Goal: Communication & Community: Participate in discussion

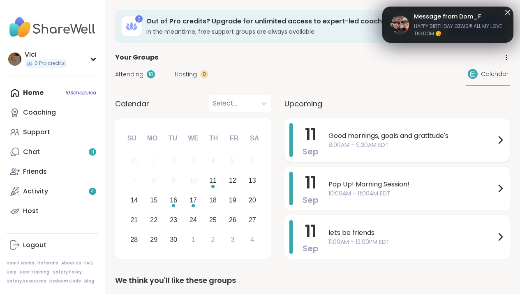
click at [379, 141] on span "8:00AM - 9:30AM EDT" at bounding box center [411, 145] width 167 height 9
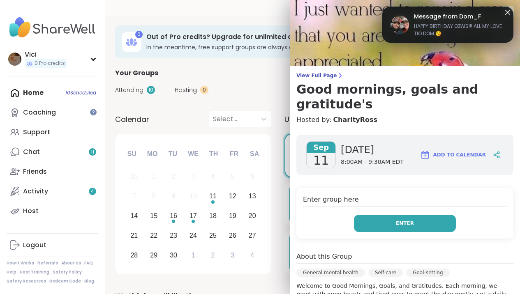
click at [392, 215] on button "Enter" at bounding box center [405, 223] width 102 height 17
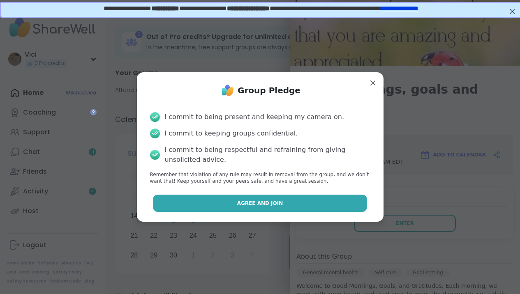
click at [333, 196] on button "Agree and Join" at bounding box center [260, 203] width 214 height 17
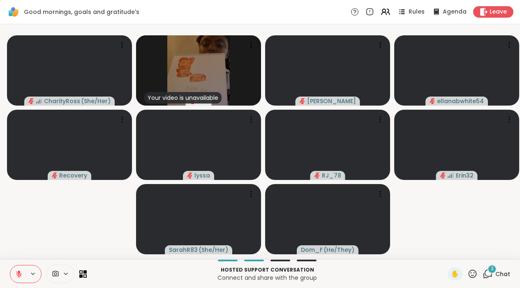
click at [19, 277] on icon at bounding box center [19, 274] width 6 height 6
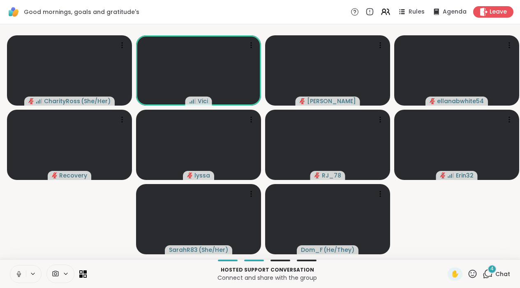
click at [20, 278] on icon at bounding box center [18, 273] width 7 height 7
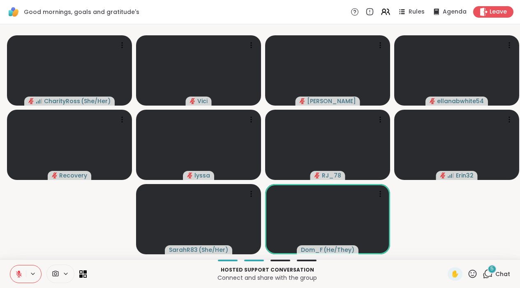
click at [23, 278] on icon at bounding box center [18, 273] width 7 height 7
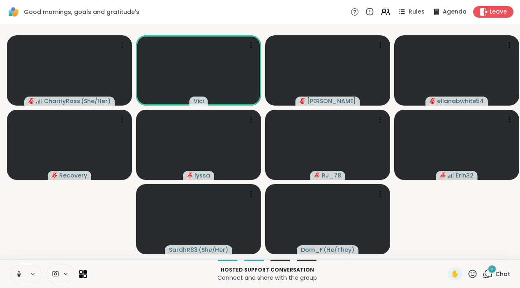
click at [23, 280] on button at bounding box center [18, 273] width 16 height 17
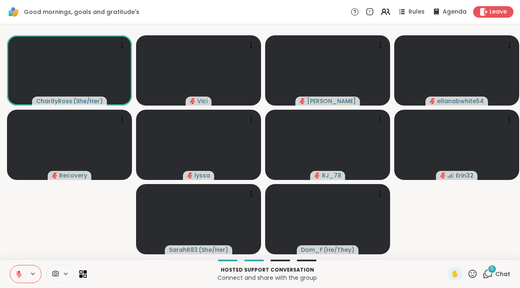
click at [490, 279] on icon at bounding box center [487, 274] width 10 height 10
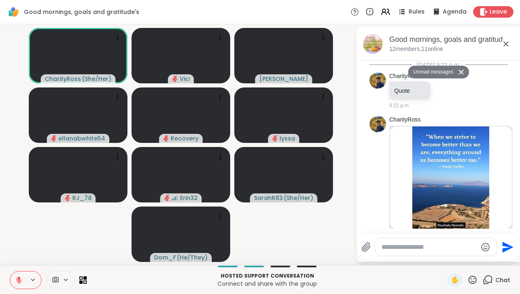
scroll to position [2265, 0]
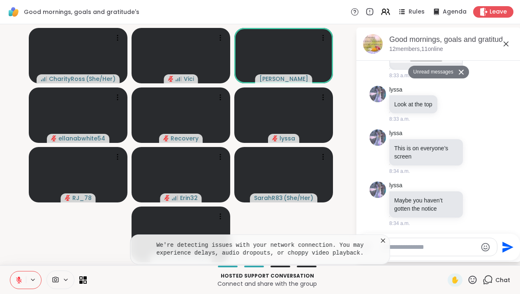
click at [384, 238] on icon at bounding box center [383, 241] width 8 height 8
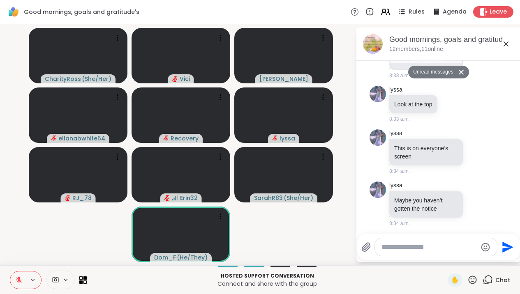
click at [392, 251] on textarea "Type your message" at bounding box center [429, 247] width 96 height 8
type textarea "**********"
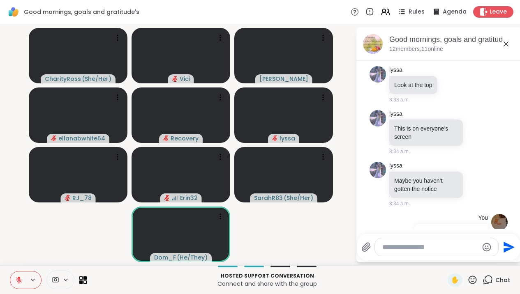
scroll to position [2306, 0]
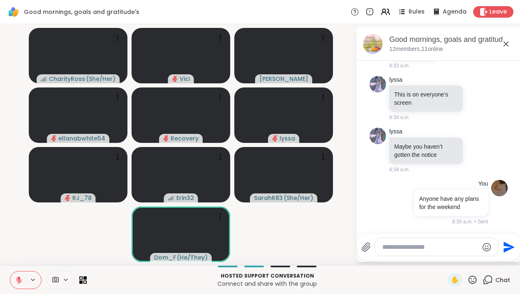
click at [510, 46] on icon at bounding box center [506, 44] width 10 height 10
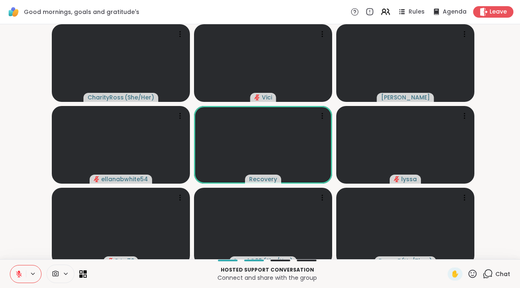
click at [17, 278] on icon at bounding box center [18, 273] width 7 height 7
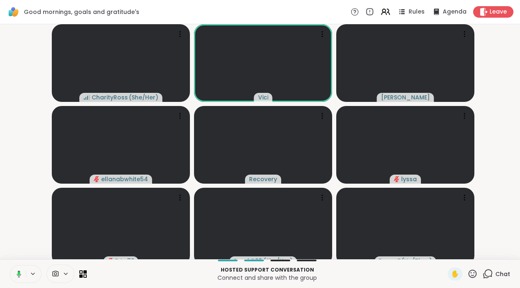
click at [24, 282] on button at bounding box center [17, 273] width 17 height 17
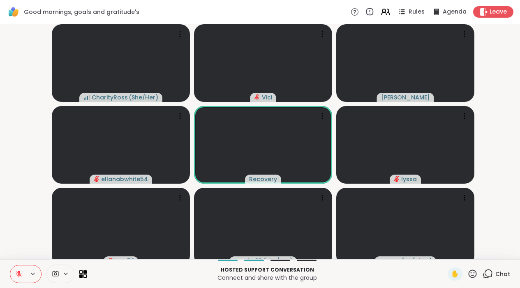
click at [15, 283] on button at bounding box center [18, 273] width 16 height 17
click at [19, 275] on icon at bounding box center [19, 273] width 2 height 3
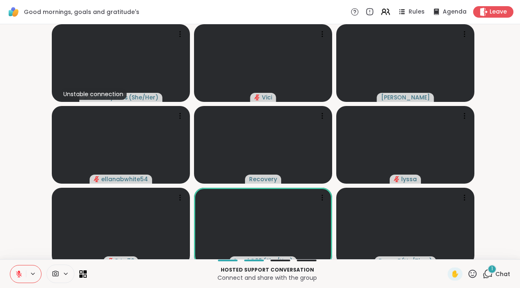
click at [488, 274] on div "1" at bounding box center [491, 268] width 9 height 9
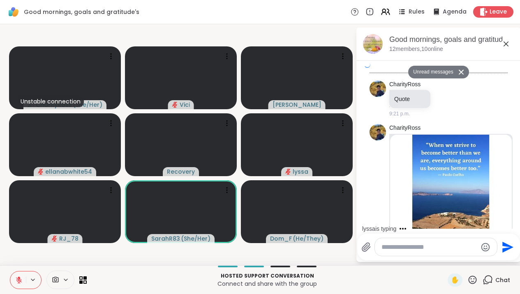
scroll to position [2585, 0]
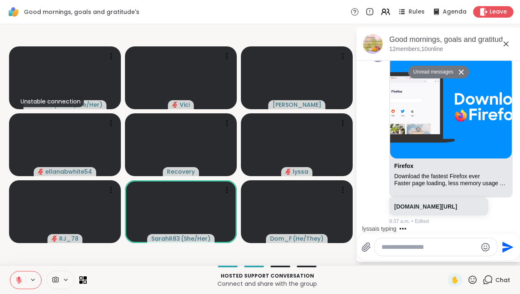
drag, startPoint x: 517, startPoint y: 225, endPoint x: 516, endPoint y: 218, distance: 7.1
click at [516, 218] on div "2025-09-10, 9:21 p.m. CharityRoss Quote 9:21 p.m. CharityRoss Bing 100 Inspirat…" at bounding box center [438, 145] width 164 height 168
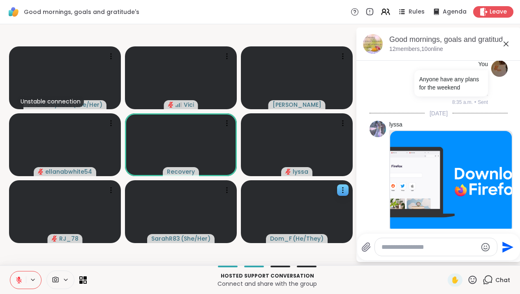
scroll to position [2444, 0]
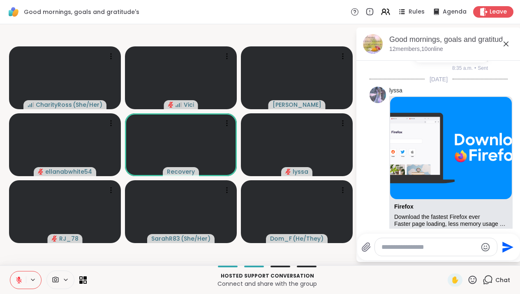
click at [21, 278] on icon at bounding box center [18, 279] width 7 height 7
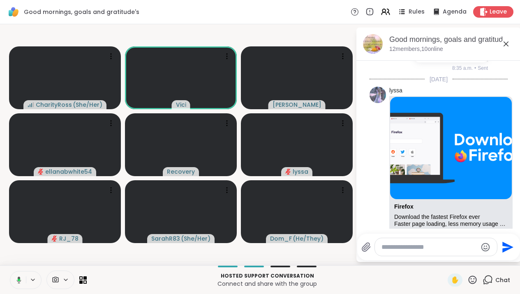
click at [21, 278] on icon at bounding box center [17, 279] width 7 height 7
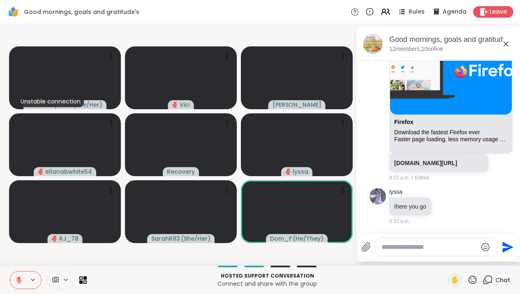
scroll to position [2609, 0]
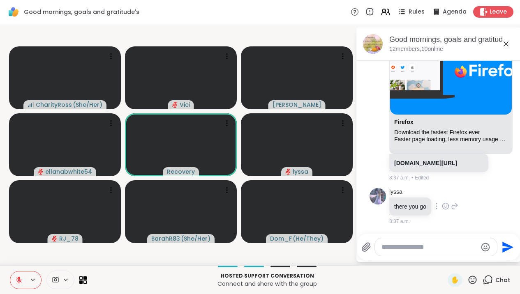
click at [449, 208] on icon at bounding box center [444, 206] width 7 height 8
click at [416, 197] on button "Select Reaction: Joy" at bounding box center [409, 193] width 16 height 16
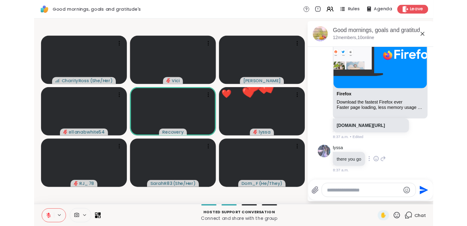
scroll to position [2621, 0]
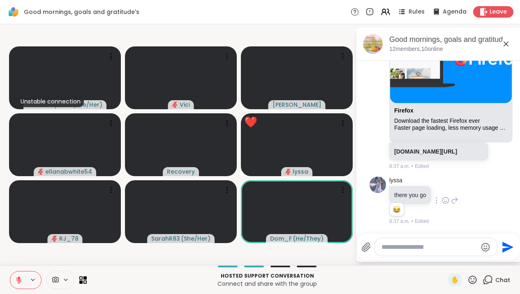
click at [510, 41] on icon at bounding box center [506, 44] width 10 height 10
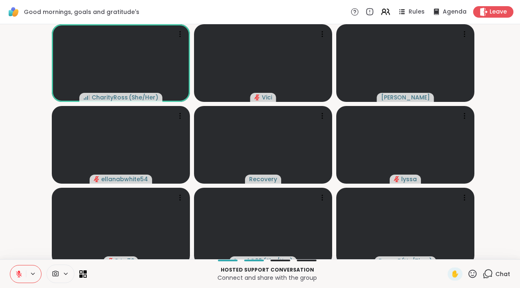
click at [22, 278] on icon at bounding box center [18, 273] width 7 height 7
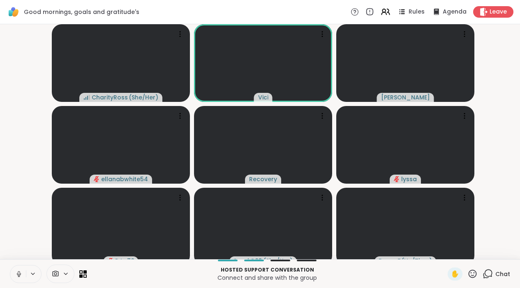
click at [17, 278] on icon at bounding box center [18, 273] width 7 height 7
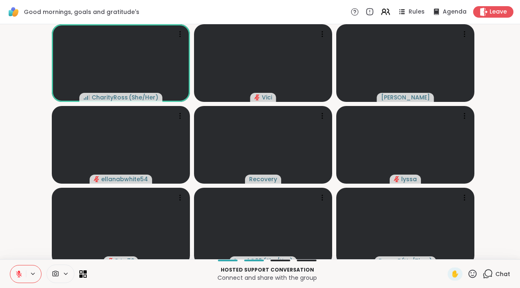
click at [18, 278] on icon at bounding box center [18, 273] width 7 height 7
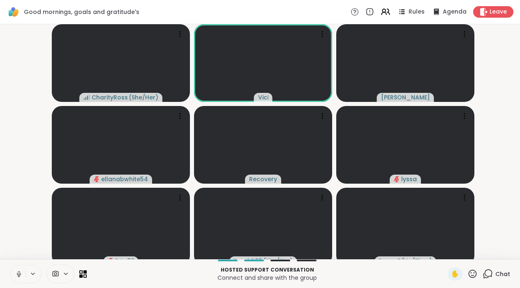
click at [18, 278] on icon at bounding box center [18, 273] width 7 height 7
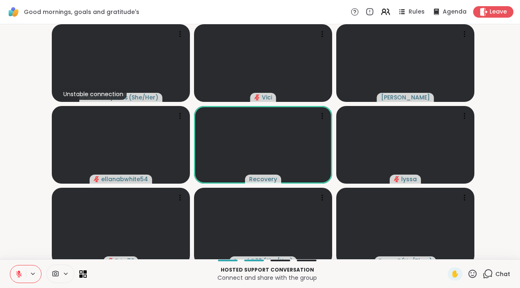
click at [26, 283] on div at bounding box center [26, 274] width 32 height 18
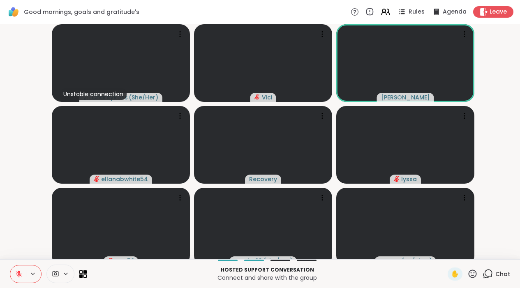
click at [18, 278] on icon at bounding box center [18, 273] width 7 height 7
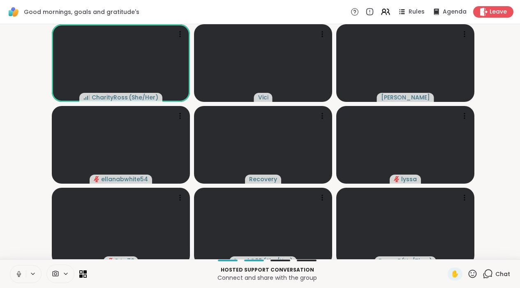
click at [20, 278] on icon at bounding box center [18, 273] width 7 height 7
click at [13, 277] on button at bounding box center [18, 273] width 16 height 17
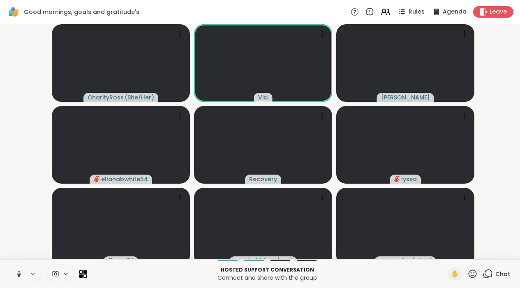
click at [17, 276] on icon at bounding box center [18, 273] width 7 height 7
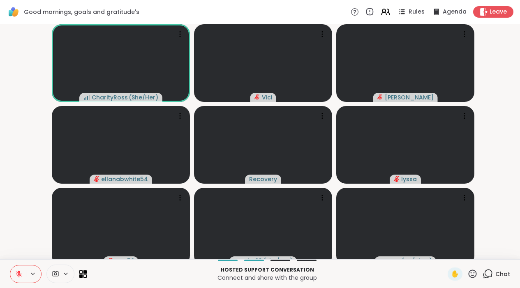
click at [21, 274] on button at bounding box center [18, 273] width 16 height 17
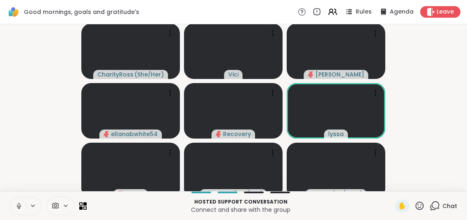
click at [16, 209] on icon at bounding box center [18, 205] width 7 height 7
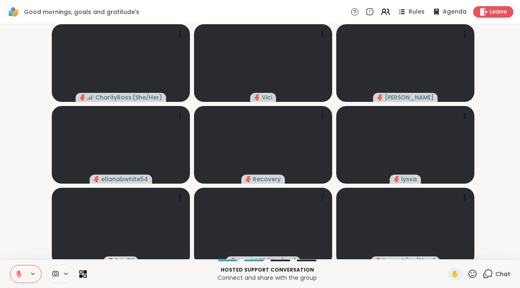
click at [23, 283] on button at bounding box center [18, 273] width 16 height 17
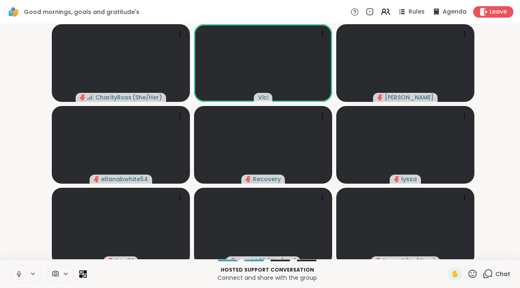
click at [20, 283] on button at bounding box center [18, 273] width 16 height 17
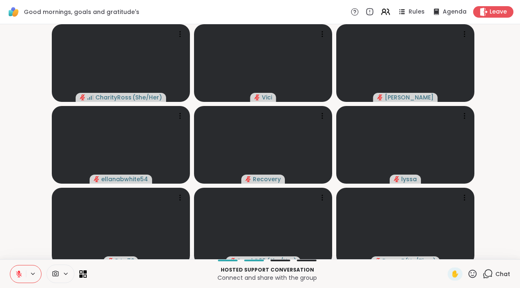
click at [21, 278] on icon at bounding box center [18, 273] width 7 height 7
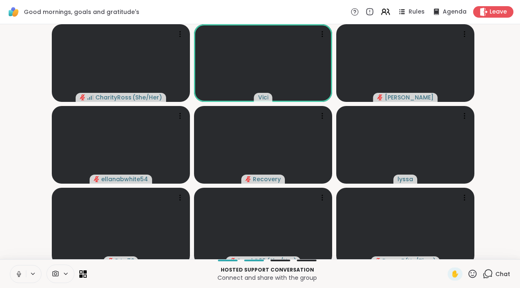
click at [19, 278] on icon at bounding box center [18, 273] width 7 height 7
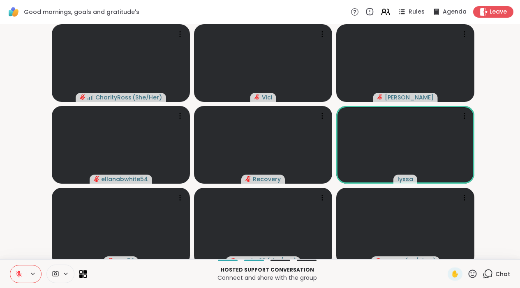
click at [22, 278] on icon at bounding box center [18, 273] width 7 height 7
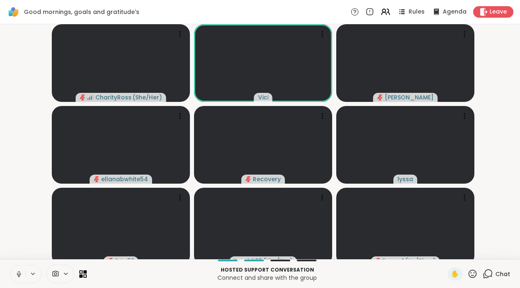
click at [21, 283] on button at bounding box center [18, 273] width 16 height 17
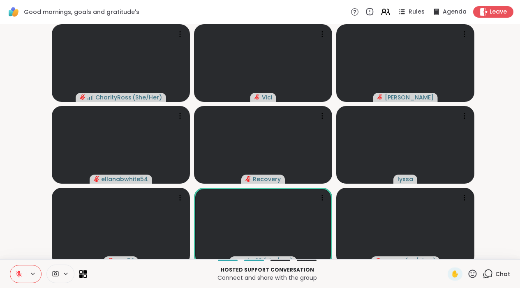
click at [21, 277] on icon at bounding box center [18, 273] width 7 height 7
click at [19, 275] on icon at bounding box center [19, 273] width 2 height 4
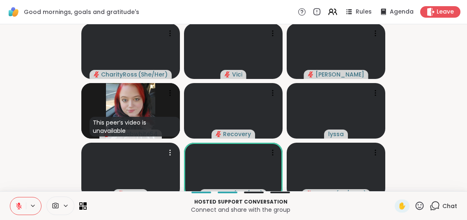
click at [20, 209] on icon at bounding box center [18, 205] width 7 height 7
click at [22, 209] on icon at bounding box center [18, 205] width 7 height 7
click at [23, 212] on button at bounding box center [18, 205] width 16 height 17
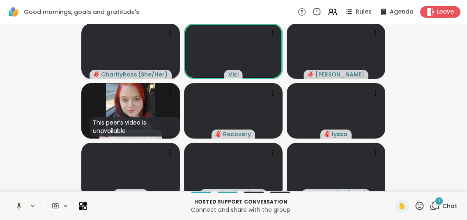
click at [439, 204] on span "1" at bounding box center [439, 200] width 2 height 7
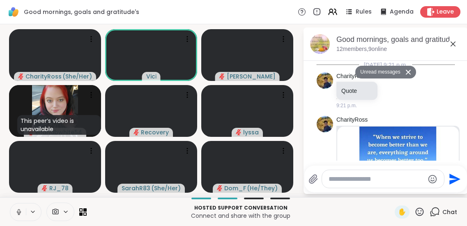
click at [416, 72] on button at bounding box center [409, 72] width 13 height 12
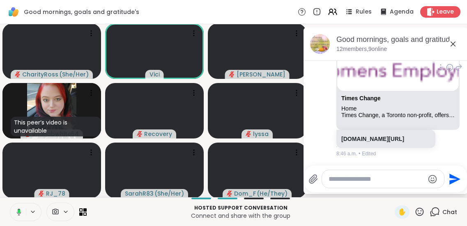
scroll to position [2883, 0]
click at [412, 76] on img at bounding box center [398, 40] width 122 height 102
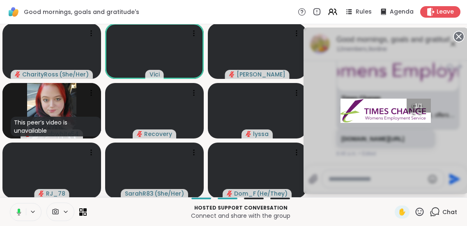
click at [397, 95] on div "1 / 1" at bounding box center [385, 111] width 164 height 166
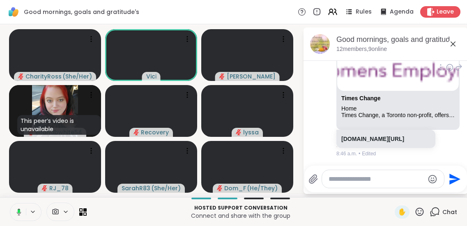
click at [386, 77] on img at bounding box center [398, 40] width 122 height 102
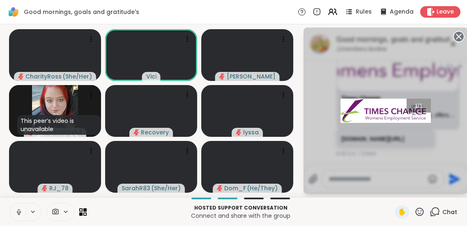
click at [381, 134] on div "1 / 1" at bounding box center [385, 111] width 164 height 166
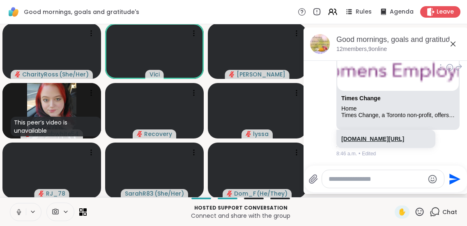
click at [368, 141] on link "share.google/jC6NZsUBZtw4Yxlw3" at bounding box center [372, 139] width 63 height 7
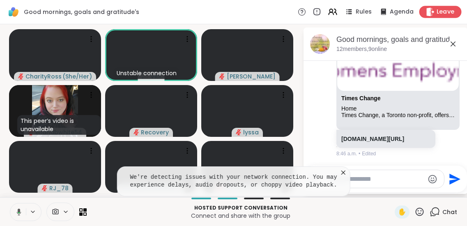
click at [434, 12] on icon at bounding box center [431, 11] width 8 height 9
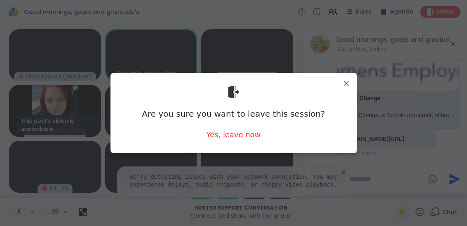
click at [237, 138] on div "Yes, leave now" at bounding box center [233, 134] width 54 height 10
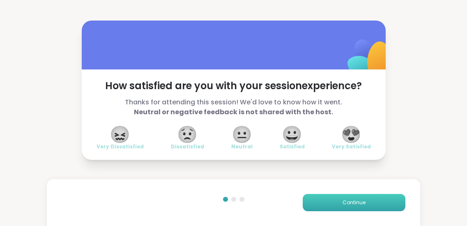
click at [324, 200] on button "Continue" at bounding box center [354, 202] width 103 height 17
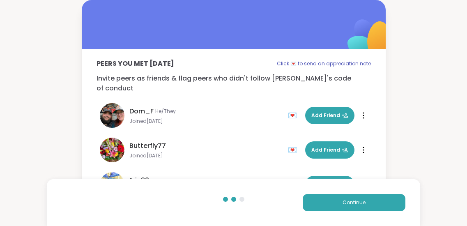
click at [303, 194] on button "Continue" at bounding box center [354, 202] width 103 height 17
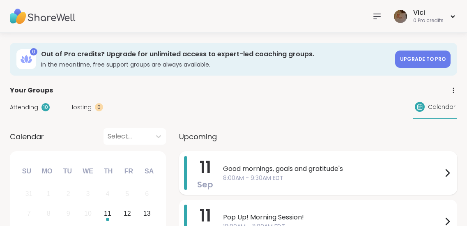
click at [245, 184] on div "Good mornings, goals and gratitude's 8:00AM - 9:30AM EDT" at bounding box center [337, 173] width 229 height 34
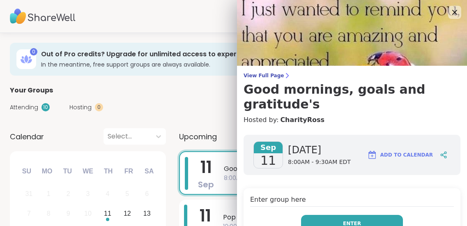
click at [329, 215] on button "Enter" at bounding box center [352, 223] width 102 height 17
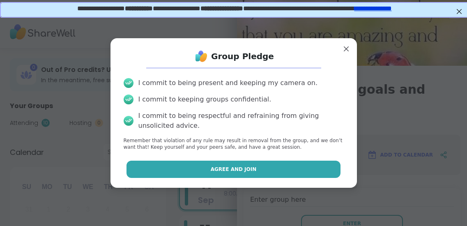
click at [287, 177] on button "Agree and Join" at bounding box center [233, 169] width 214 height 17
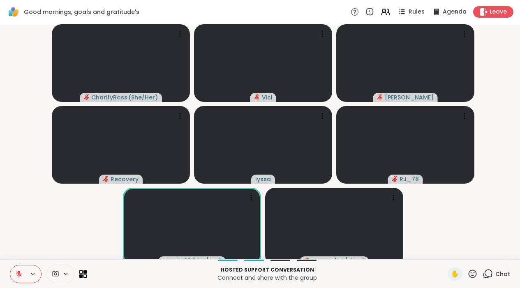
click at [14, 225] on button at bounding box center [18, 273] width 16 height 17
click at [17, 225] on icon at bounding box center [18, 273] width 7 height 7
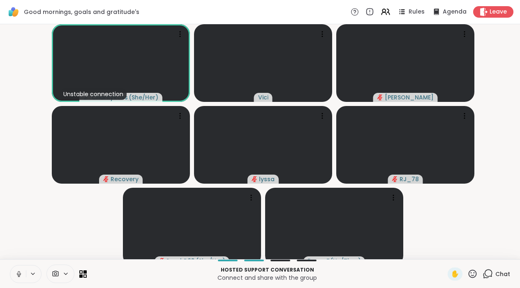
click at [17, 225] on icon at bounding box center [18, 273] width 7 height 7
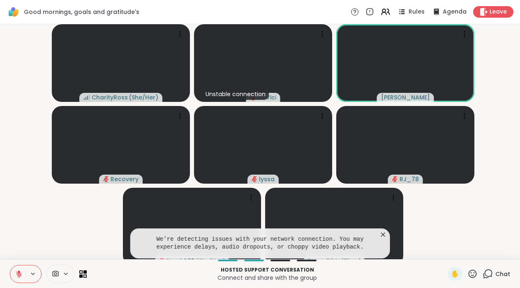
click at [385, 225] on icon at bounding box center [383, 234] width 8 height 8
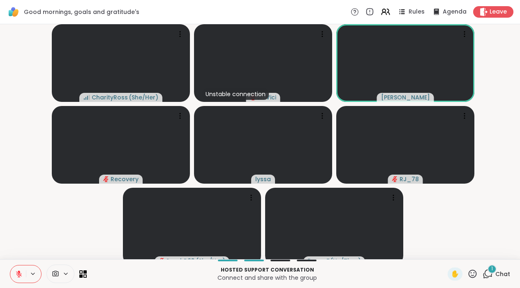
click at [467, 225] on icon at bounding box center [487, 274] width 10 height 10
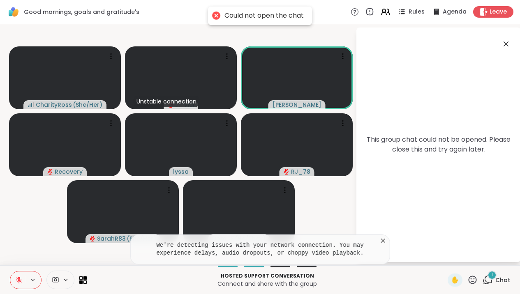
click at [386, 225] on icon at bounding box center [383, 241] width 8 height 8
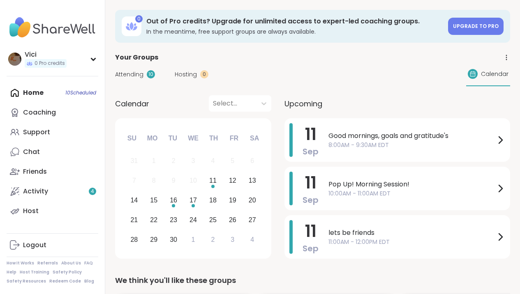
click at [332, 141] on span "8:00AM - 9:30AM EDT" at bounding box center [411, 145] width 167 height 9
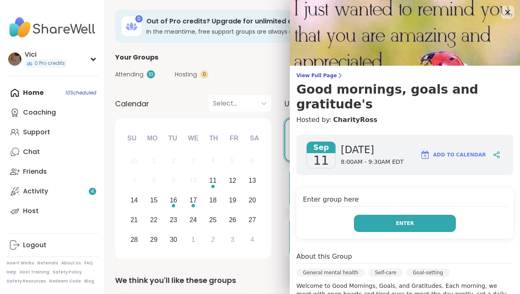
click at [389, 215] on button "Enter" at bounding box center [405, 223] width 102 height 17
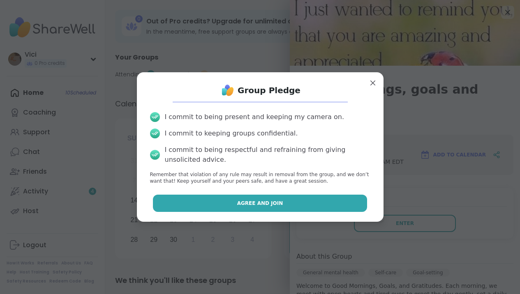
click at [331, 202] on button "Agree and Join" at bounding box center [260, 203] width 214 height 17
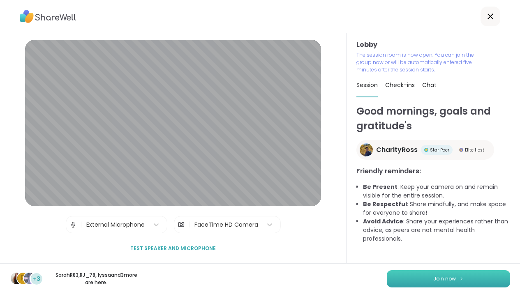
click at [445, 279] on span "Join now" at bounding box center [444, 278] width 23 height 7
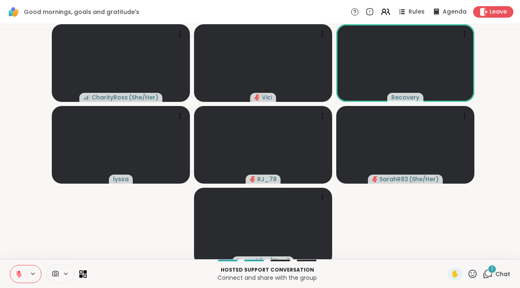
click at [490, 279] on icon at bounding box center [487, 274] width 10 height 10
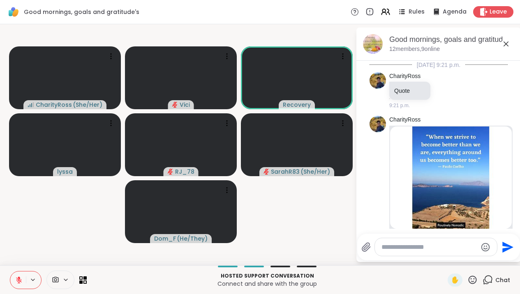
scroll to position [2879, 0]
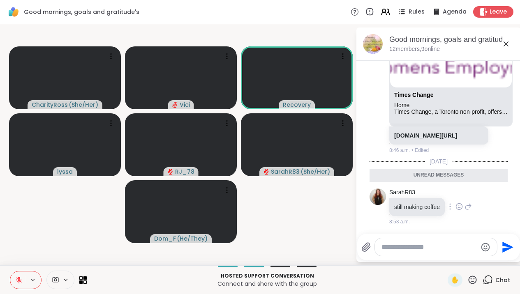
click at [463, 209] on div at bounding box center [458, 207] width 25 height 10
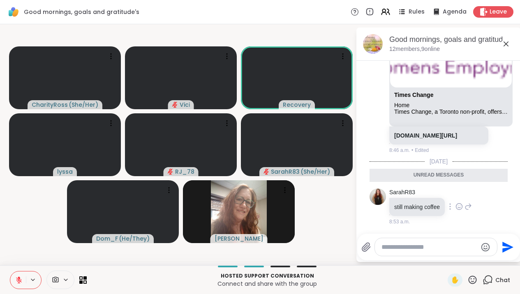
click at [460, 207] on icon at bounding box center [458, 207] width 2 height 1
click at [431, 193] on button "Select Reaction: Joy" at bounding box center [422, 193] width 16 height 16
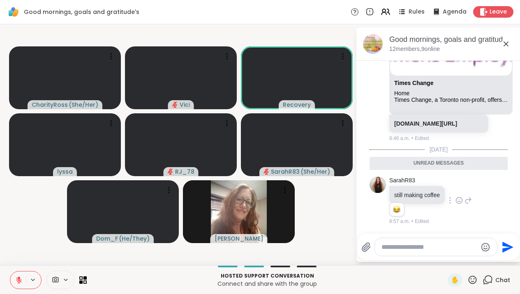
click at [510, 44] on icon at bounding box center [506, 44] width 10 height 10
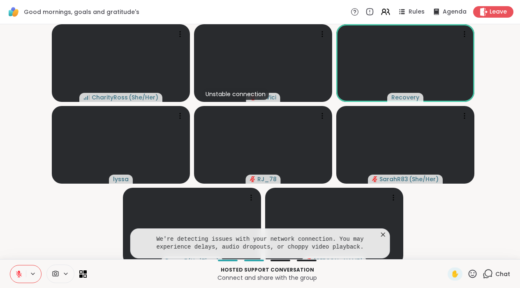
click at [385, 237] on icon at bounding box center [383, 234] width 4 height 4
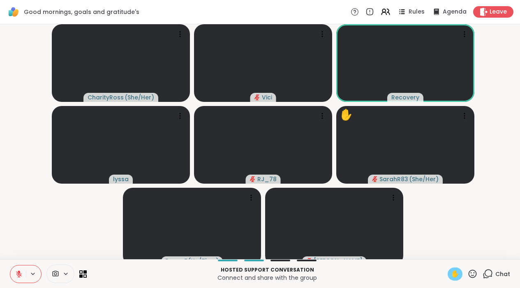
click at [455, 279] on span "✋" at bounding box center [455, 274] width 8 height 10
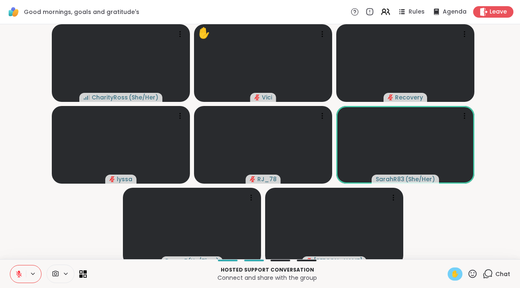
click at [460, 278] on div "✋" at bounding box center [454, 273] width 15 height 13
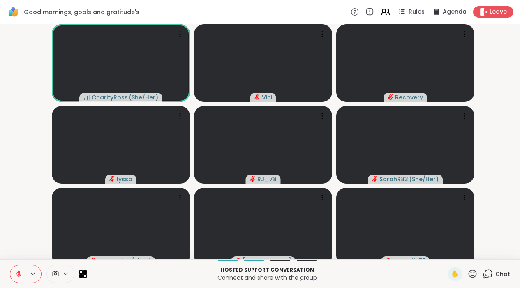
click at [12, 278] on button at bounding box center [18, 273] width 16 height 17
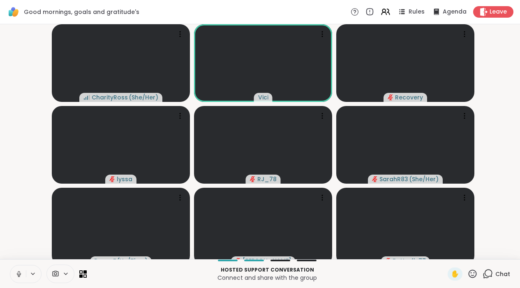
click at [18, 278] on icon at bounding box center [18, 273] width 7 height 7
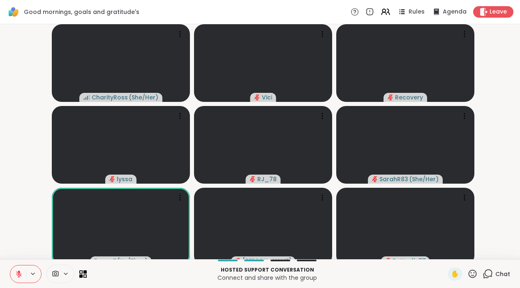
click at [487, 279] on icon at bounding box center [487, 274] width 10 height 10
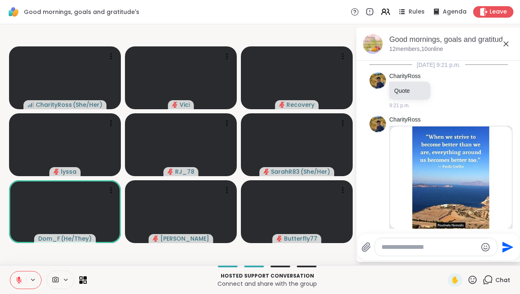
click at [412, 253] on div at bounding box center [436, 247] width 122 height 18
click at [404, 247] on textarea "Type your message" at bounding box center [429, 247] width 96 height 8
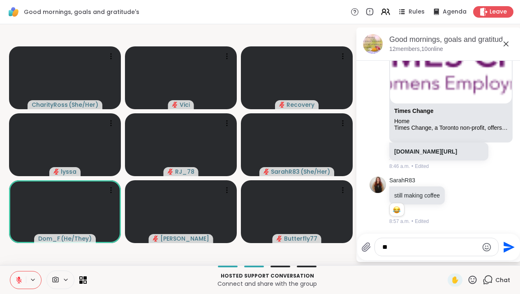
type textarea "*"
click at [404, 247] on textarea "*****" at bounding box center [430, 247] width 96 height 8
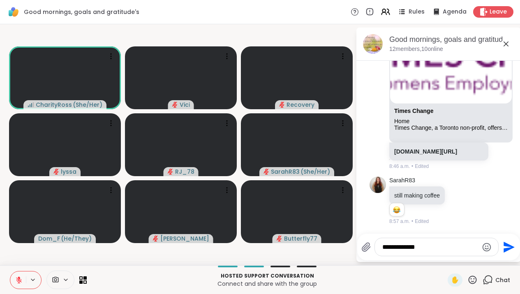
click at [440, 255] on div "**********" at bounding box center [436, 247] width 123 height 18
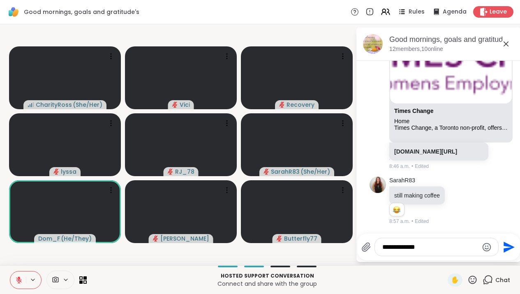
click at [430, 248] on textarea "**********" at bounding box center [430, 247] width 96 height 8
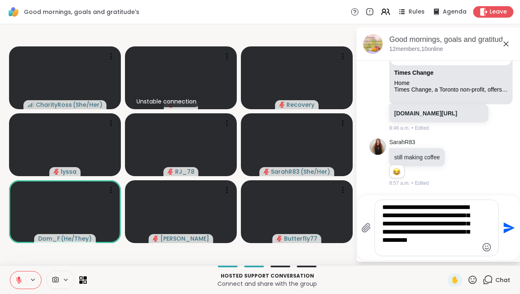
type textarea "**********"
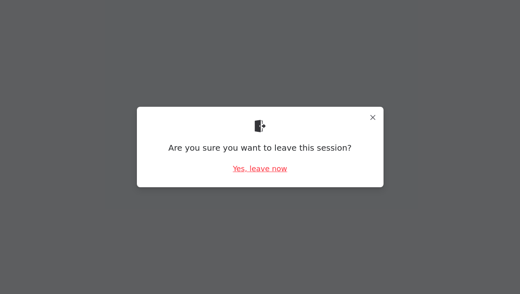
click at [260, 172] on div "Yes, leave now" at bounding box center [259, 168] width 54 height 10
